Goal: Navigation & Orientation: Find specific page/section

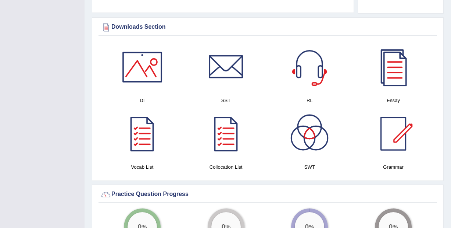
scroll to position [359, 0]
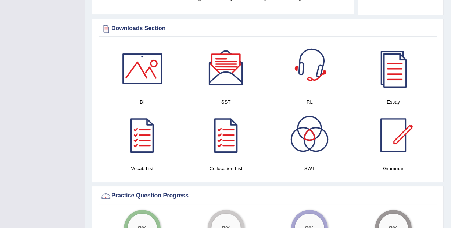
click at [315, 65] on div at bounding box center [310, 69] width 52 height 52
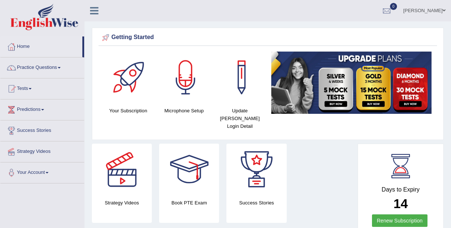
scroll to position [0, 0]
click at [42, 109] on link "Predictions" at bounding box center [42, 108] width 84 height 18
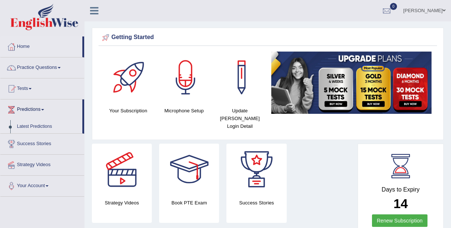
click at [35, 126] on link "Latest Predictions" at bounding box center [48, 126] width 69 height 13
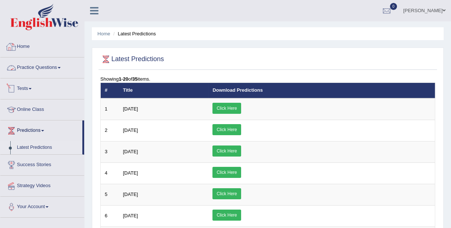
click at [35, 42] on link "Home" at bounding box center [42, 45] width 84 height 18
click at [26, 46] on link "Home" at bounding box center [41, 45] width 82 height 18
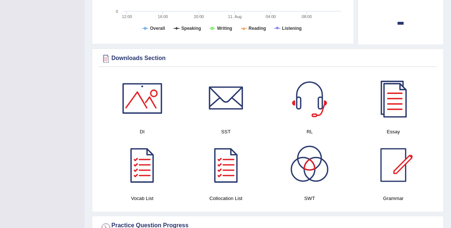
scroll to position [329, 0]
click at [221, 89] on div at bounding box center [227, 99] width 52 height 52
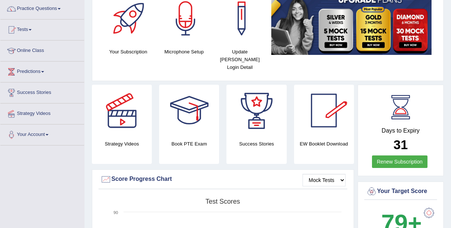
scroll to position [65, 0]
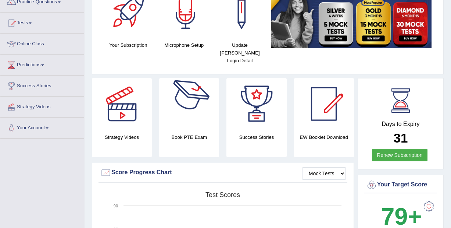
click at [190, 98] on div at bounding box center [190, 104] width 52 height 52
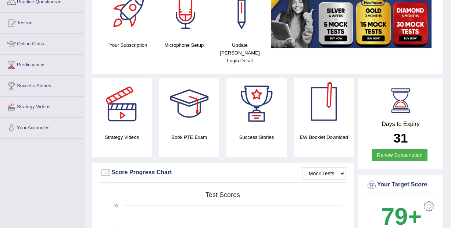
click at [287, 122] on div "EW Booklet Download" at bounding box center [257, 117] width 60 height 79
click at [319, 100] on div at bounding box center [324, 104] width 52 height 52
click at [253, 88] on div at bounding box center [257, 104] width 52 height 52
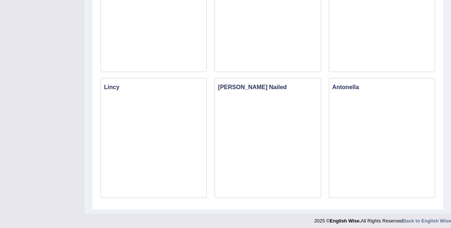
scroll to position [752, 0]
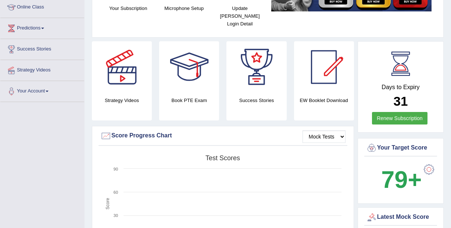
scroll to position [103, 0]
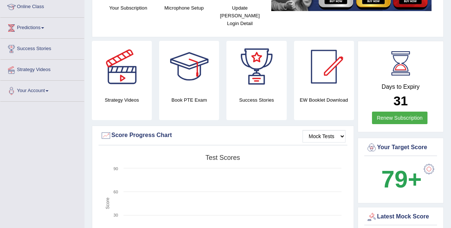
click at [116, 68] on div at bounding box center [122, 67] width 52 height 52
